Goal: Transaction & Acquisition: Purchase product/service

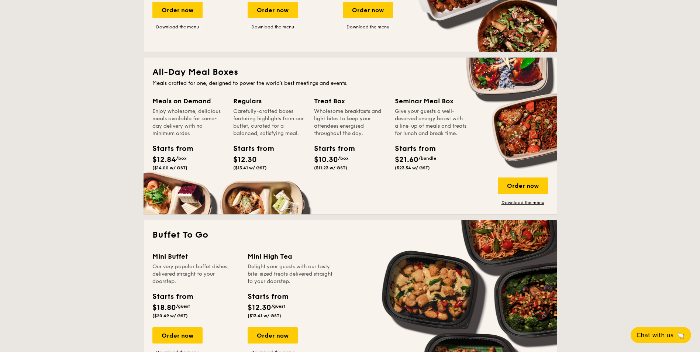
scroll to position [443, 0]
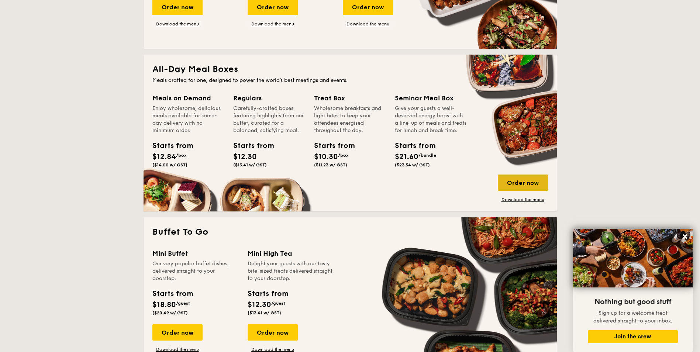
click at [535, 188] on div "Order now" at bounding box center [523, 183] width 50 height 16
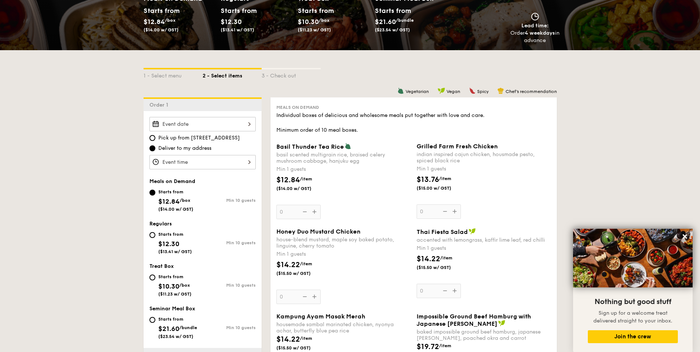
scroll to position [148, 0]
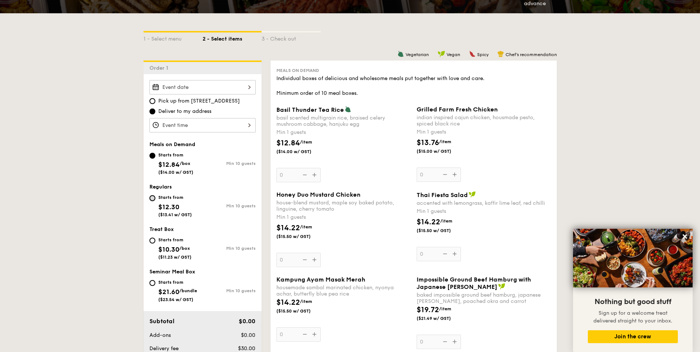
click at [154, 200] on input "Starts from $12.30 ($13.41 w/ GST) Min 10 guests" at bounding box center [152, 198] width 6 height 6
radio input "true"
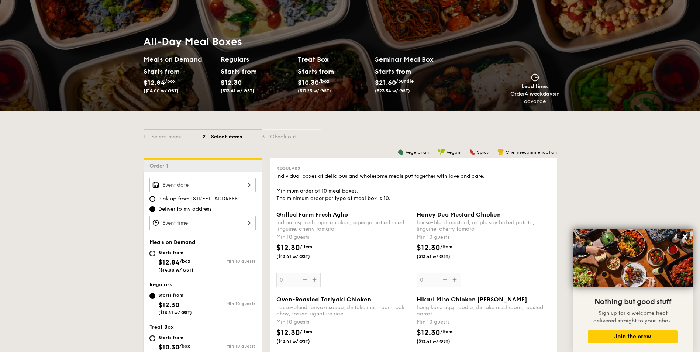
scroll to position [0, 0]
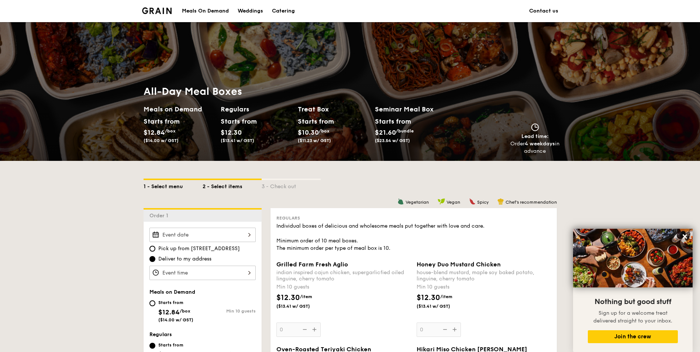
click at [155, 185] on div "1 - Select menu" at bounding box center [173, 185] width 59 height 10
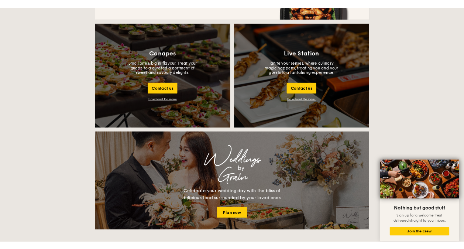
scroll to position [812, 0]
